Goal: Transaction & Acquisition: Book appointment/travel/reservation

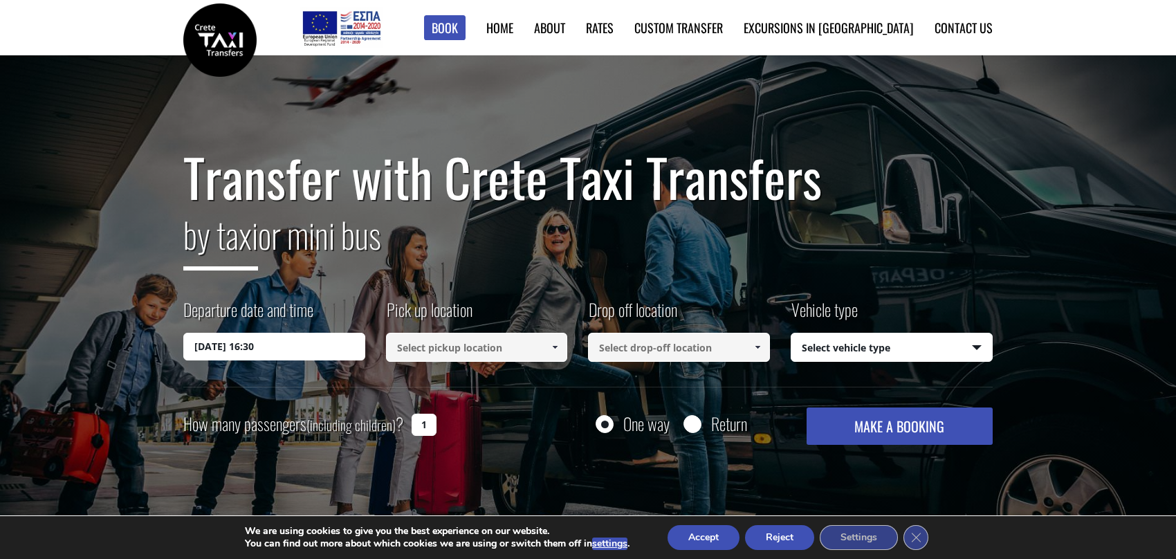
click at [410, 350] on input at bounding box center [477, 347] width 182 height 29
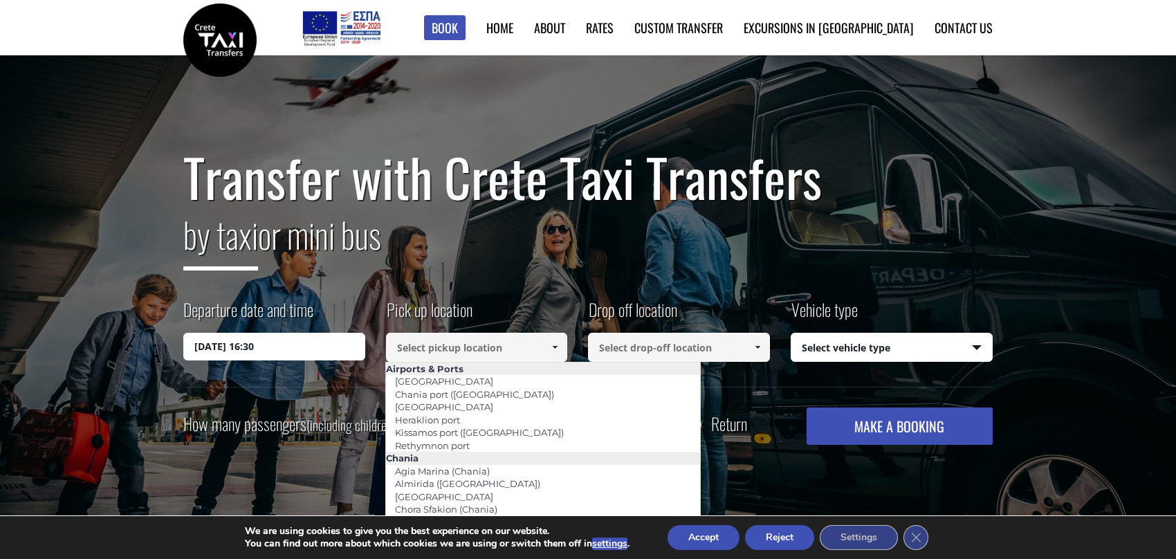
paste input "[GEOGRAPHIC_DATA]"
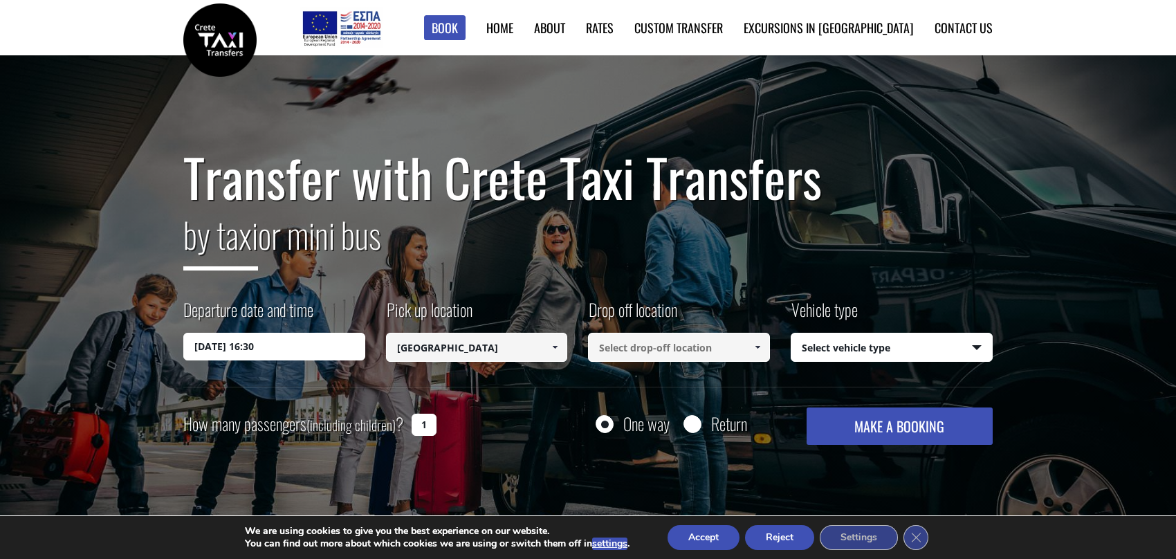
type input "[GEOGRAPHIC_DATA]"
click at [635, 354] on input at bounding box center [679, 347] width 182 height 29
type input "[PERSON_NAME]"
click at [875, 352] on select "Select vehicle type Taxi (4 passengers) Mercedes E Class Mini Van (7 passengers…" at bounding box center [892, 348] width 201 height 29
select select "540"
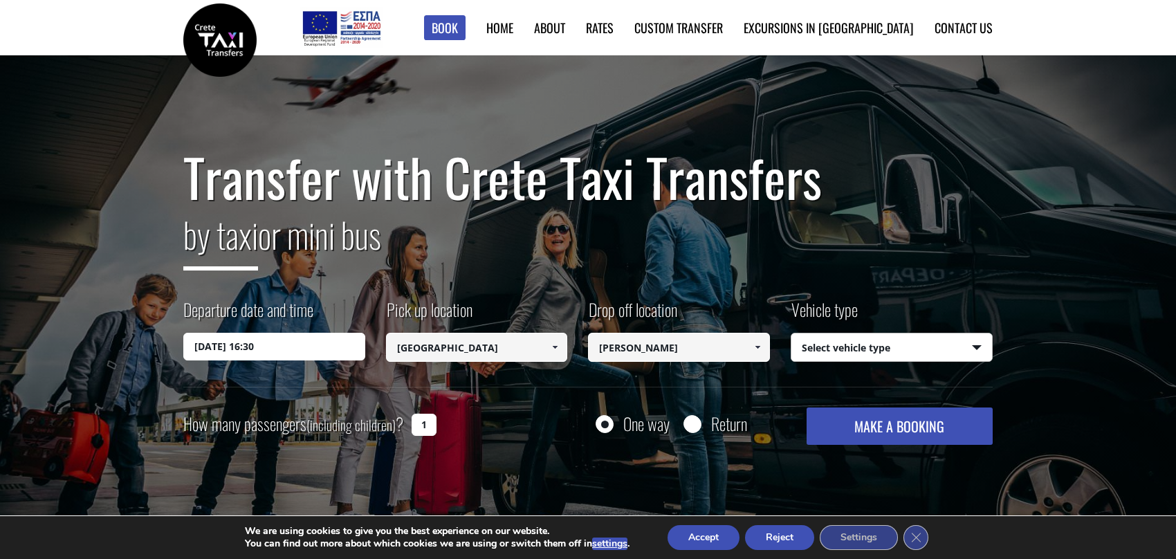
click at [792, 334] on select "Select vehicle type Taxi (4 passengers) Mercedes E Class Mini Van (7 passengers…" at bounding box center [892, 348] width 201 height 29
click at [284, 343] on input "[DATE] 16:30" at bounding box center [274, 347] width 182 height 28
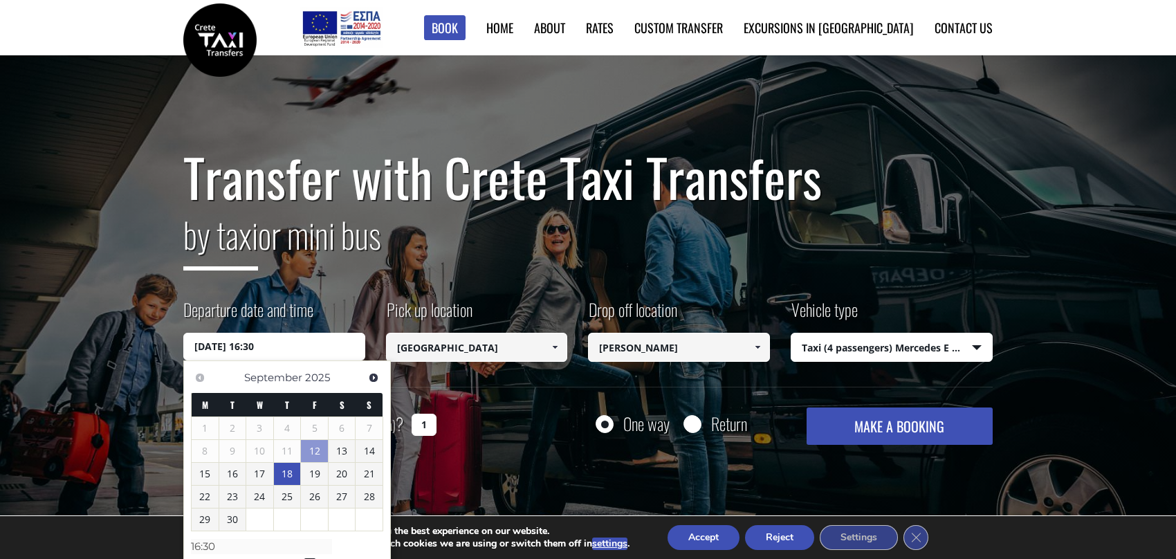
click at [292, 477] on link "18" at bounding box center [287, 474] width 27 height 22
type input "[DATE] 00:00"
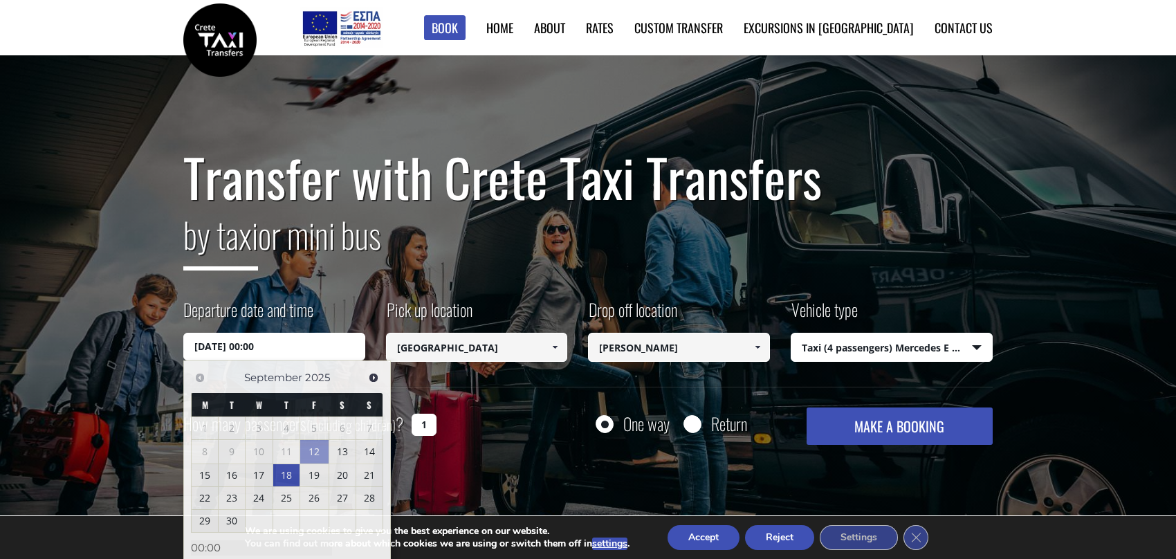
click at [525, 465] on div "Transfer with Crete Taxi Transfers by taxi or mini bus Departure date and time …" at bounding box center [588, 304] width 1176 height 498
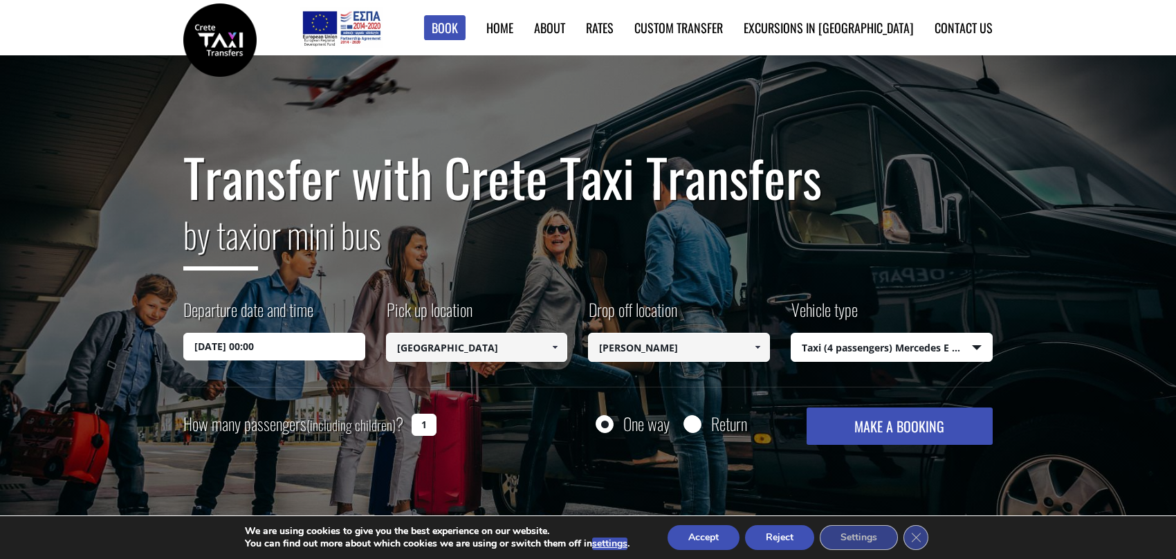
click at [873, 435] on button "MAKE A BOOKING" at bounding box center [900, 426] width 186 height 37
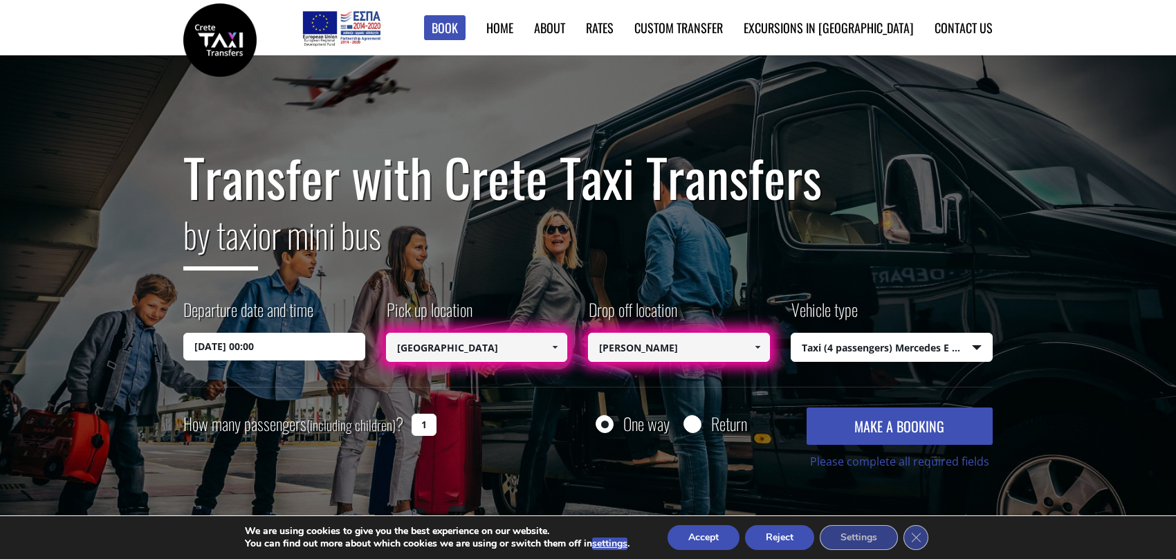
click at [526, 352] on input "[GEOGRAPHIC_DATA]" at bounding box center [477, 347] width 182 height 29
click at [554, 347] on span at bounding box center [554, 347] width 11 height 11
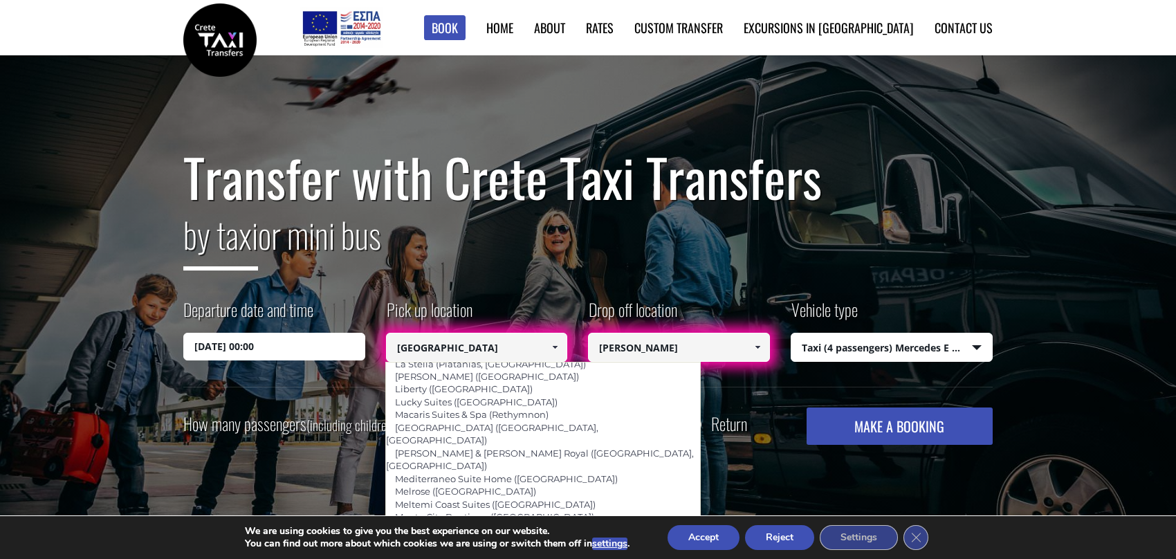
scroll to position [3001, 0]
type input "Phaedra Suites ([GEOGRAPHIC_DATA])"
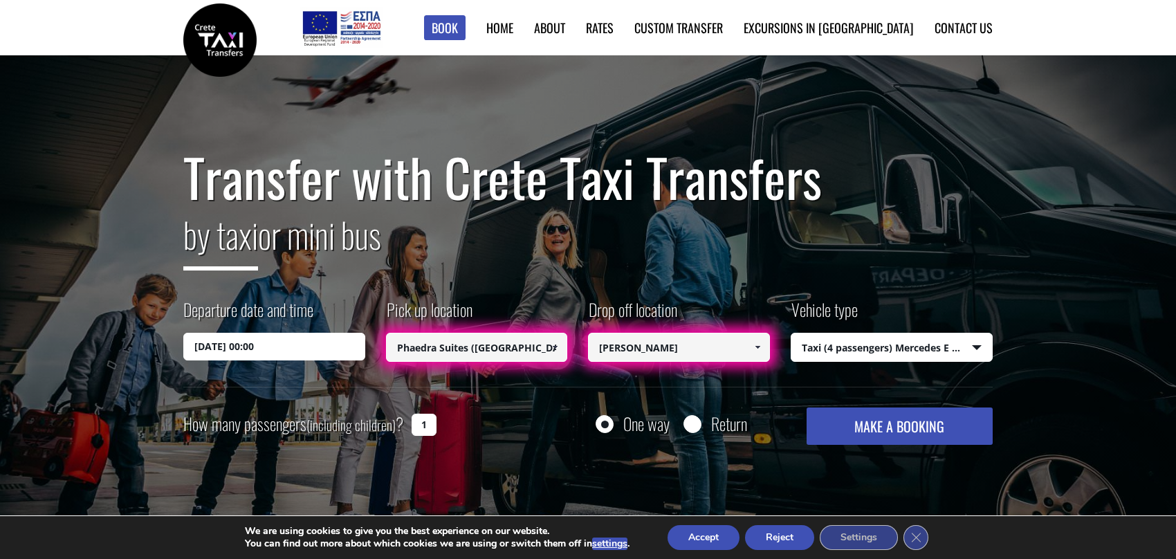
click at [648, 358] on input "[PERSON_NAME]" at bounding box center [679, 347] width 182 height 29
click at [686, 354] on input "[PERSON_NAME]" at bounding box center [679, 347] width 182 height 29
drag, startPoint x: 697, startPoint y: 352, endPoint x: 587, endPoint y: 351, distance: 110.0
click at [588, 351] on input "[PERSON_NAME]" at bounding box center [679, 347] width 182 height 29
